Goal: Task Accomplishment & Management: Use online tool/utility

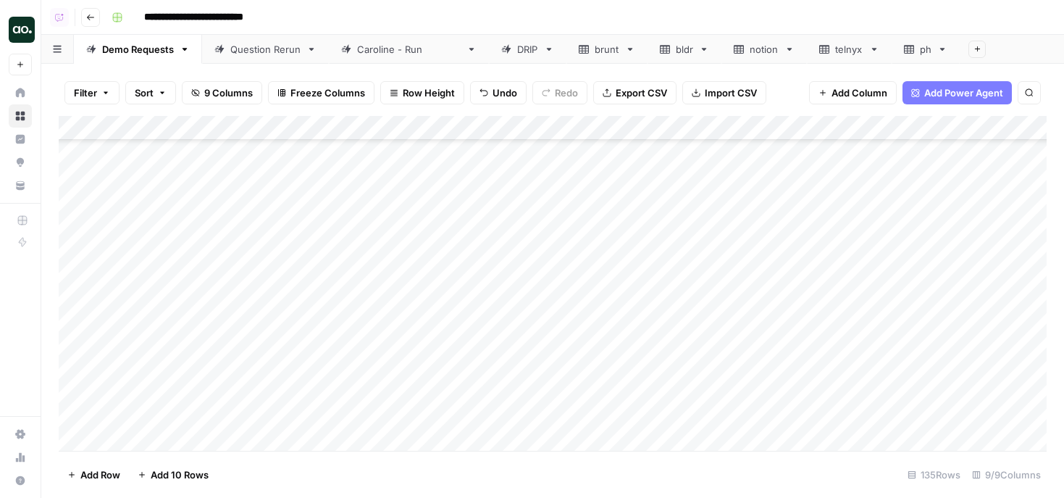
scroll to position [3038, 0]
click at [167, 469] on span "Add 10 Rows" at bounding box center [180, 474] width 58 height 14
click at [175, 193] on div "Add Column" at bounding box center [553, 283] width 988 height 335
click at [232, 195] on div "Add Column" at bounding box center [553, 283] width 988 height 335
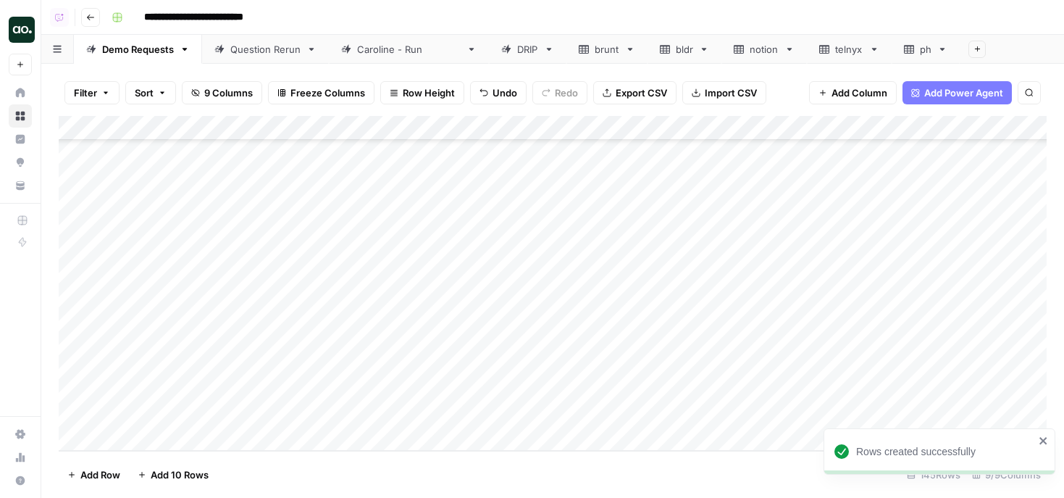
click at [246, 196] on div "Add Column" at bounding box center [553, 283] width 988 height 335
drag, startPoint x: 266, startPoint y: 196, endPoint x: 172, endPoint y: 191, distance: 93.6
click at [172, 191] on body "**********" at bounding box center [532, 249] width 1064 height 498
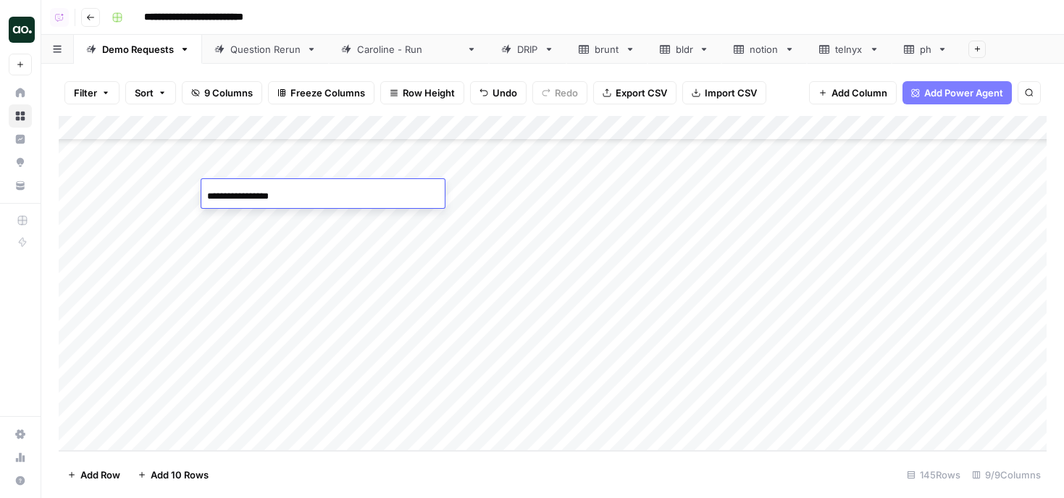
click at [327, 190] on input "**********" at bounding box center [323, 196] width 232 height 17
type input "**********"
click at [412, 169] on div "Add Column" at bounding box center [553, 283] width 988 height 335
drag, startPoint x: 440, startPoint y: 180, endPoint x: 440, endPoint y: 193, distance: 13.8
click at [440, 195] on div "Add Column" at bounding box center [553, 283] width 988 height 335
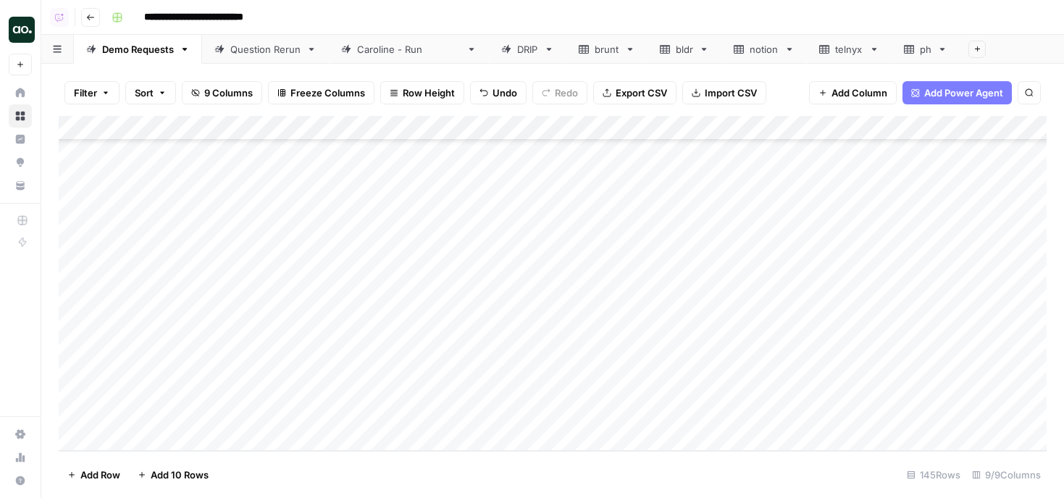
click at [556, 196] on div "Add Column" at bounding box center [553, 283] width 988 height 335
click at [490, 172] on div "Add Column" at bounding box center [553, 283] width 988 height 335
click at [629, 181] on div "Add Column" at bounding box center [553, 283] width 988 height 335
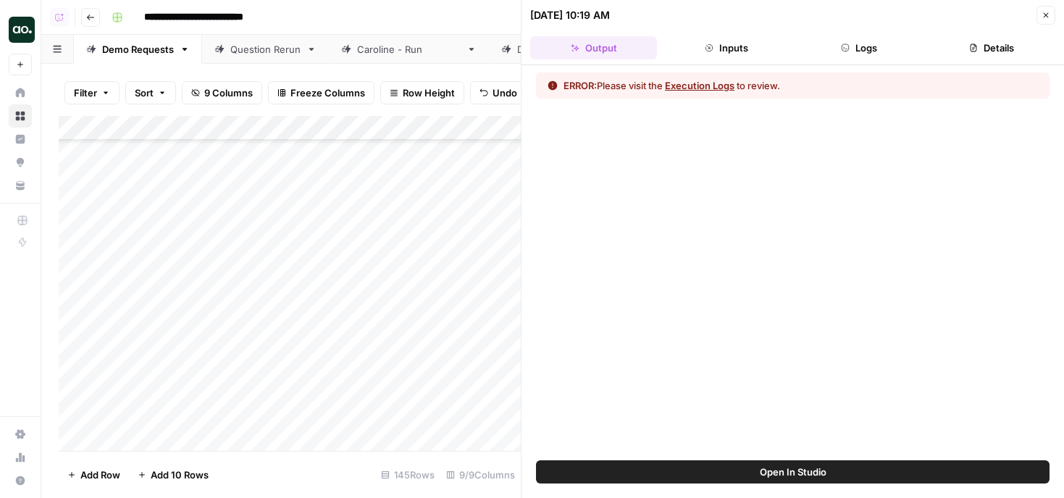
click at [724, 83] on button "Execution Logs" at bounding box center [700, 85] width 70 height 14
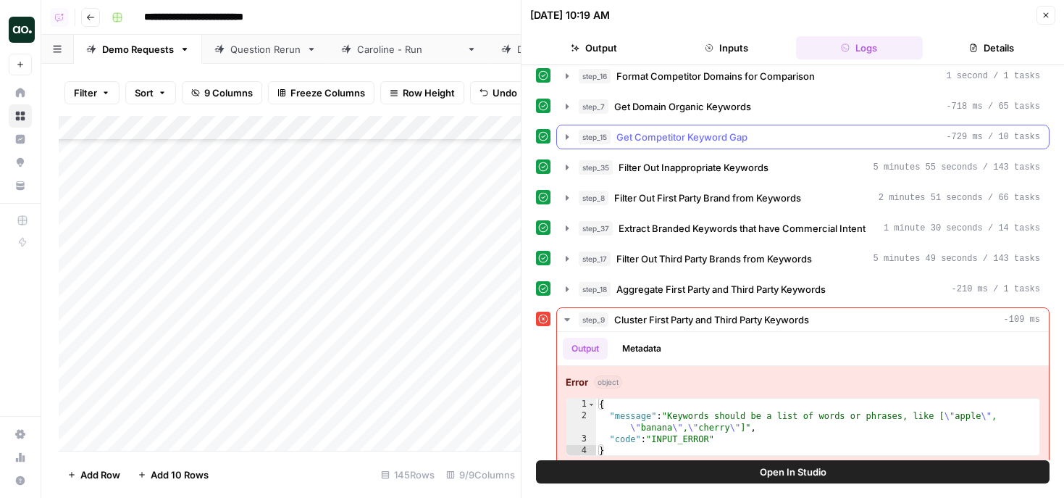
scroll to position [82, 0]
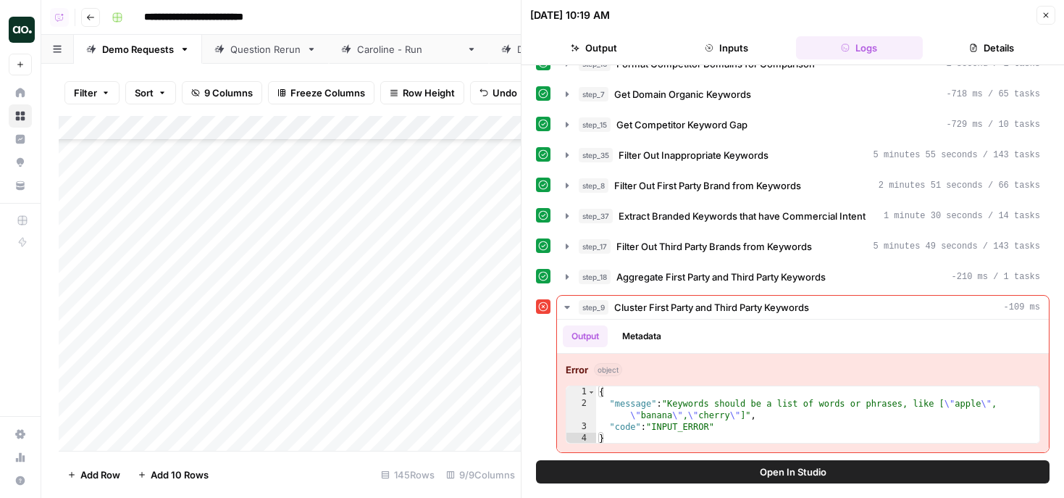
click at [1047, 13] on icon "button" at bounding box center [1046, 15] width 5 height 5
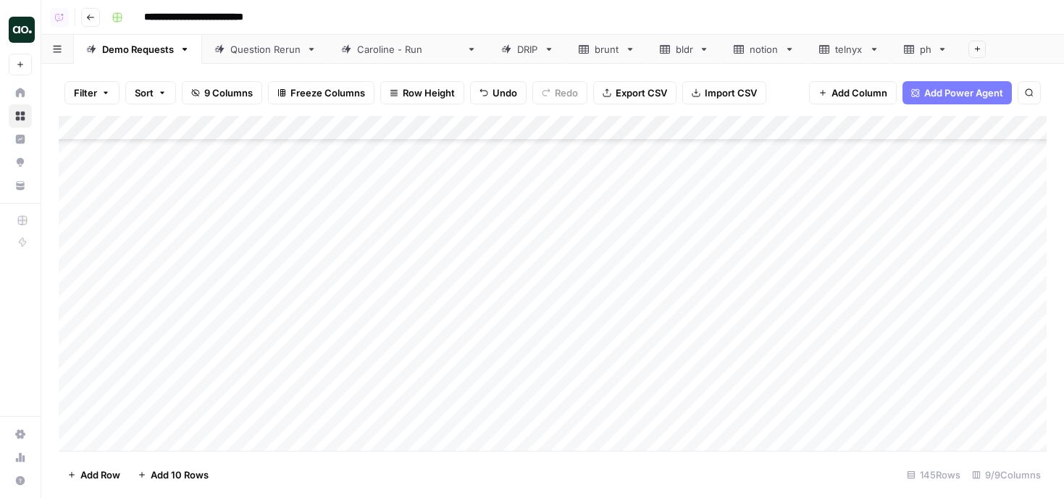
scroll to position [3063, 1]
click at [654, 365] on div "Add Column" at bounding box center [553, 283] width 988 height 335
